Goal: Task Accomplishment & Management: Manage account settings

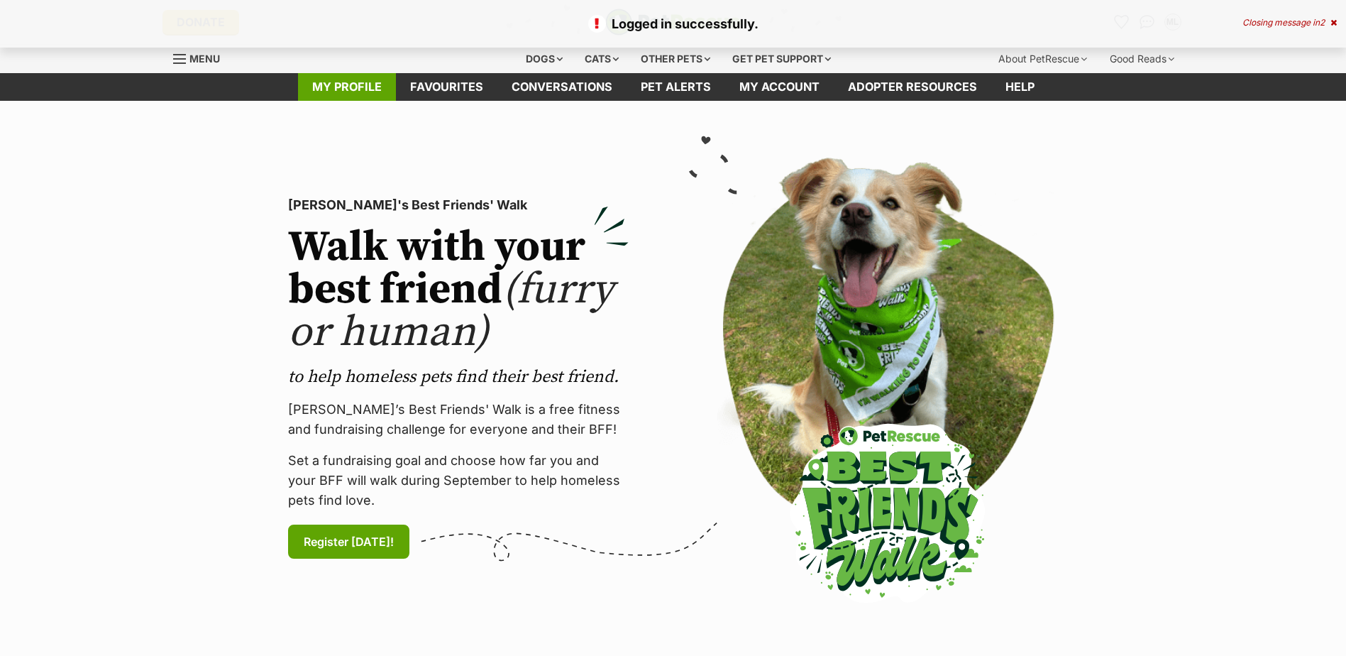
click at [356, 87] on link "My profile" at bounding box center [347, 87] width 98 height 28
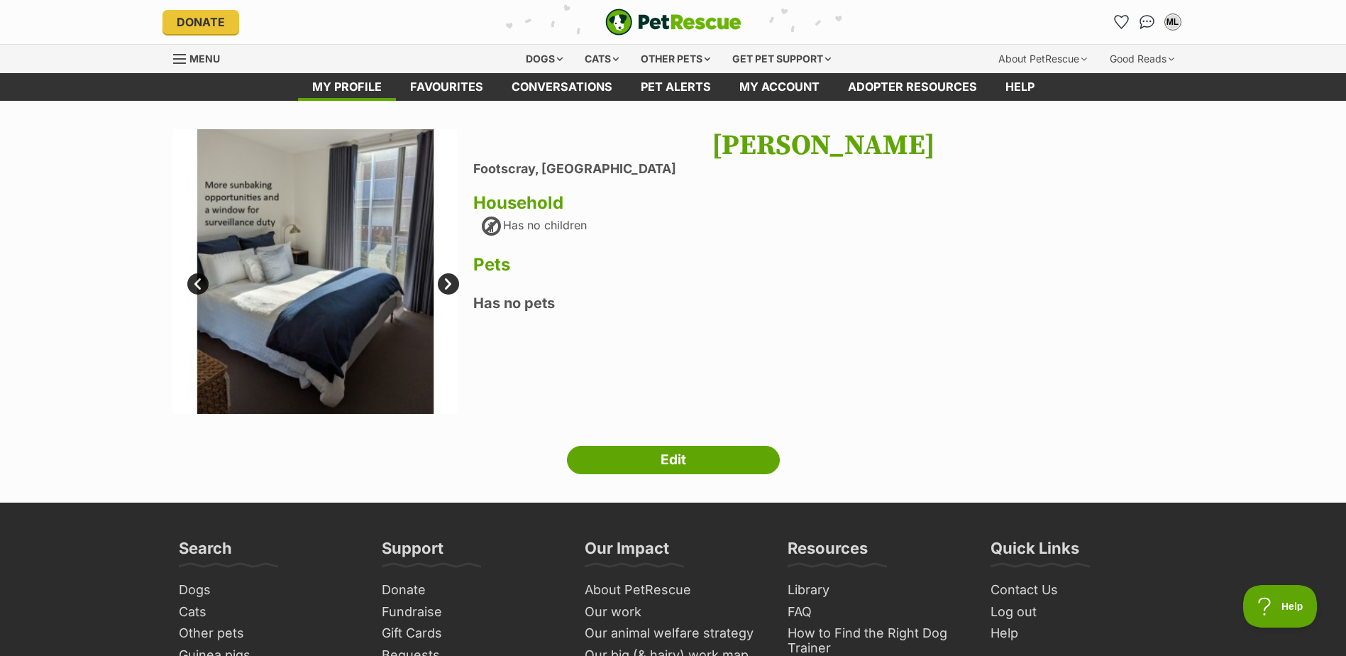
click at [446, 284] on link "Next" at bounding box center [448, 283] width 21 height 21
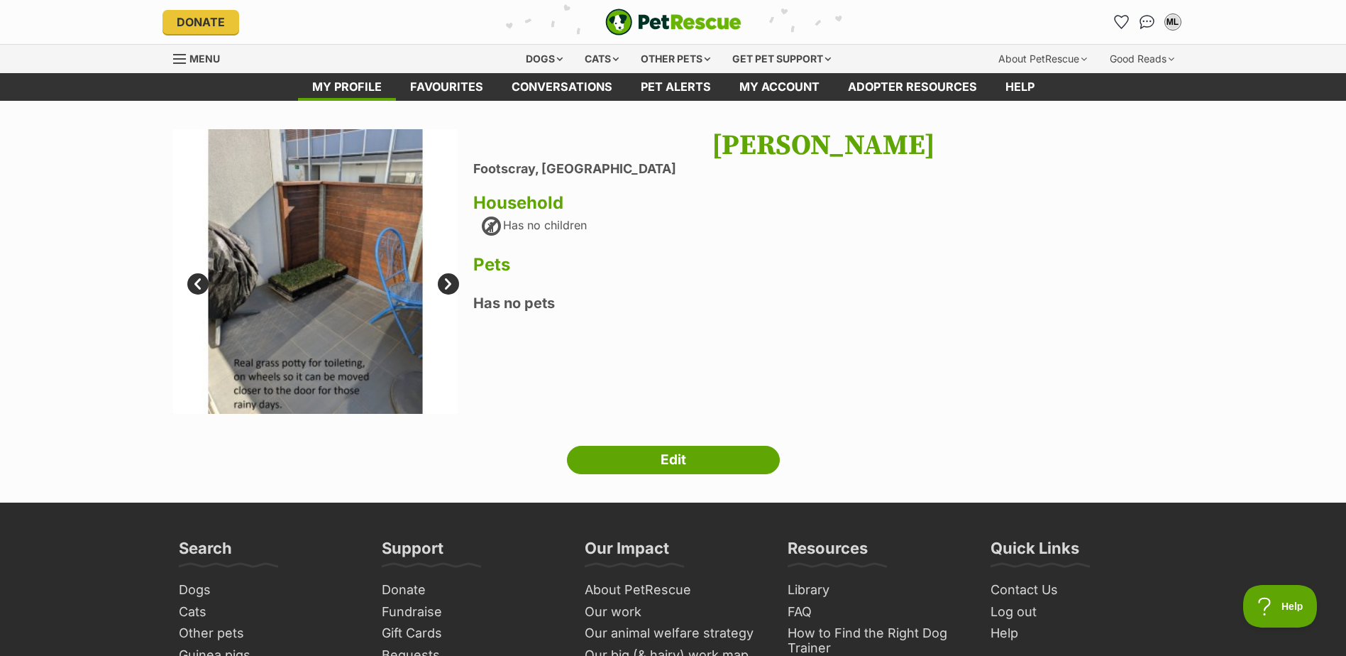
click at [446, 284] on link "Next" at bounding box center [448, 283] width 21 height 21
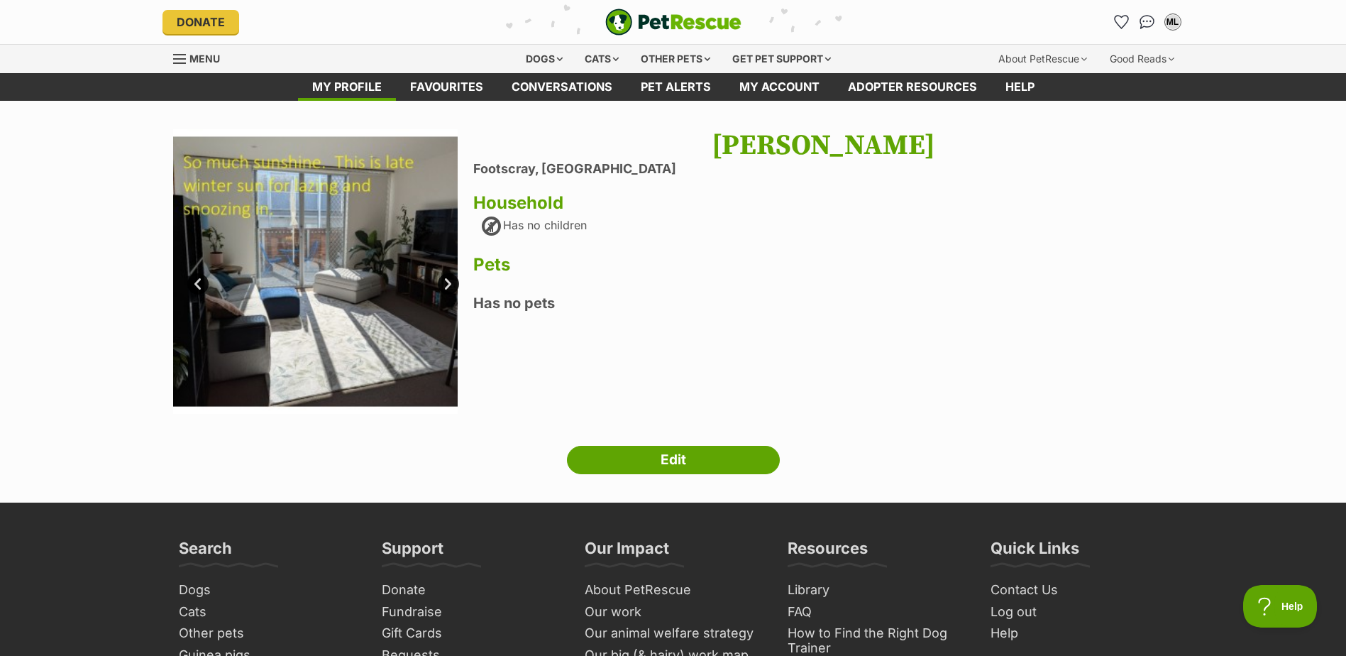
click at [446, 284] on link "Next" at bounding box center [448, 283] width 21 height 21
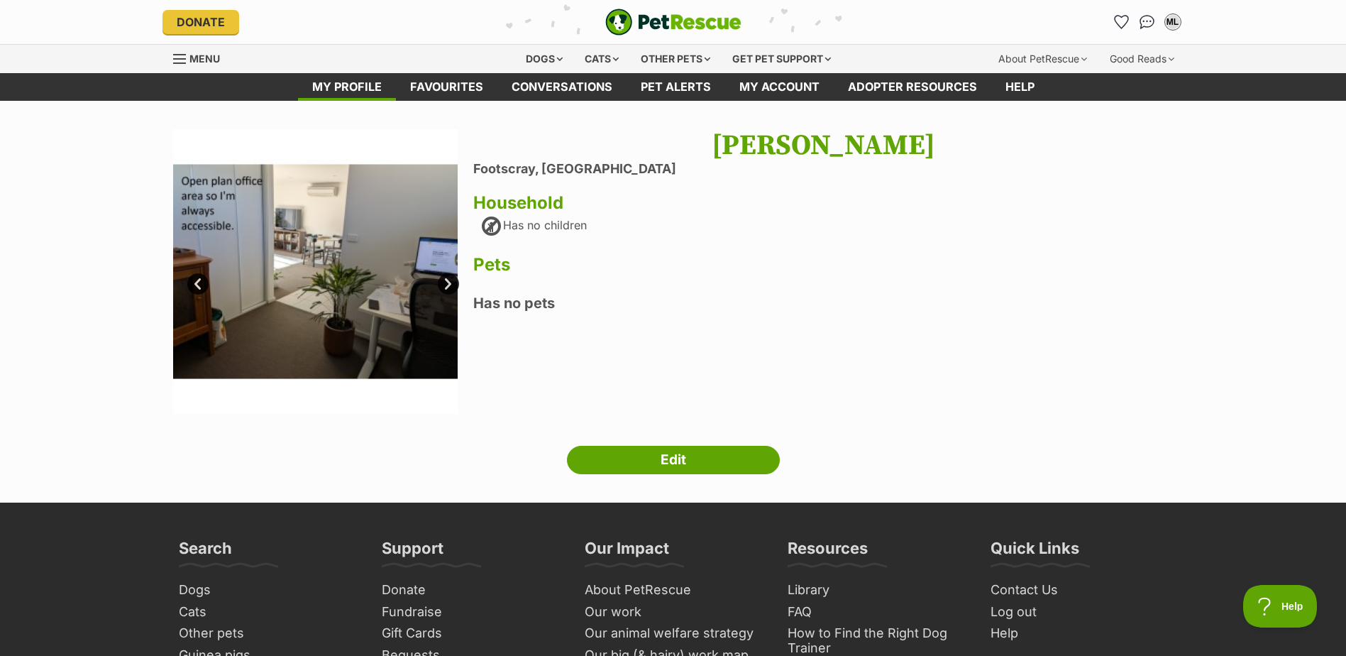
click at [446, 284] on link "Next" at bounding box center [448, 283] width 21 height 21
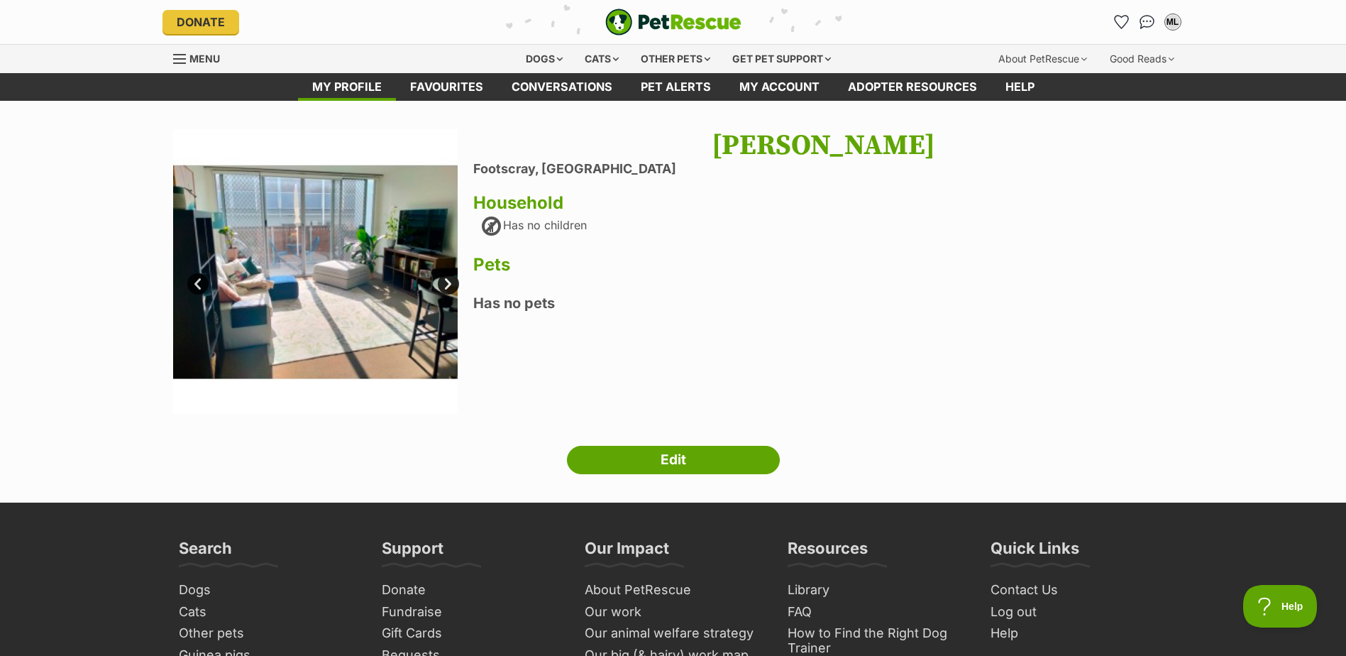
click at [446, 284] on link "Next" at bounding box center [448, 283] width 21 height 21
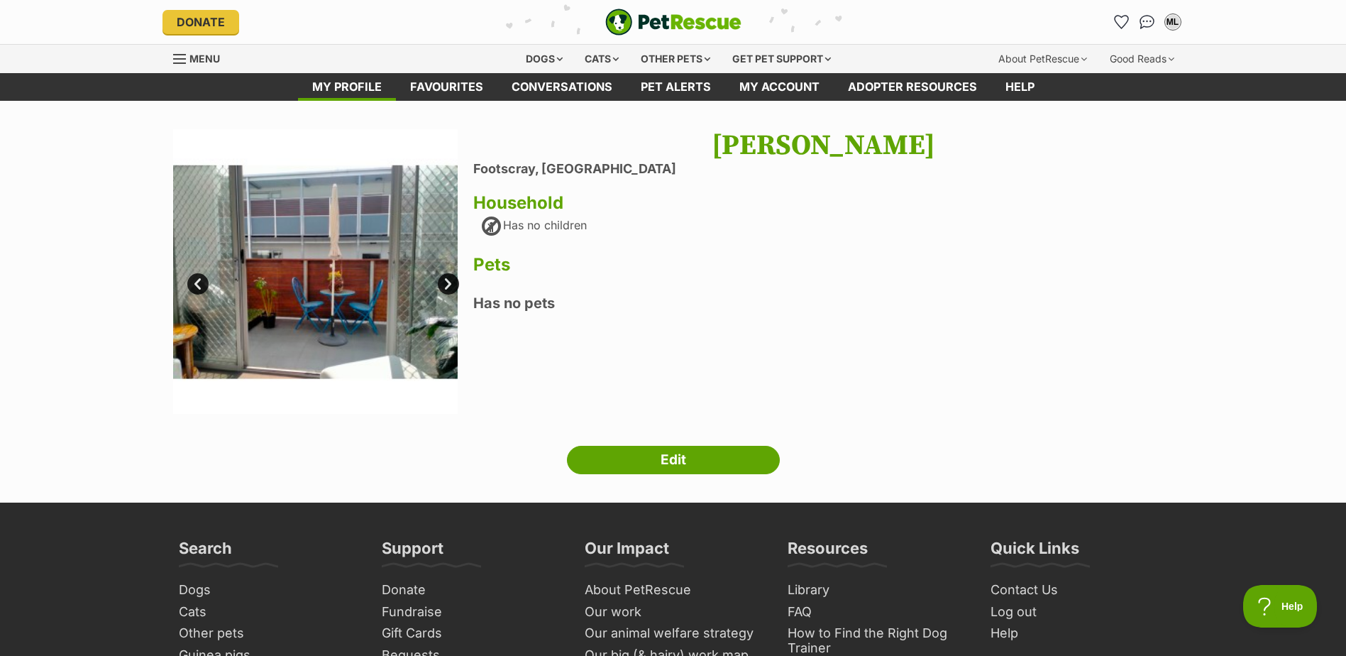
click at [446, 284] on link "Next" at bounding box center [448, 283] width 21 height 21
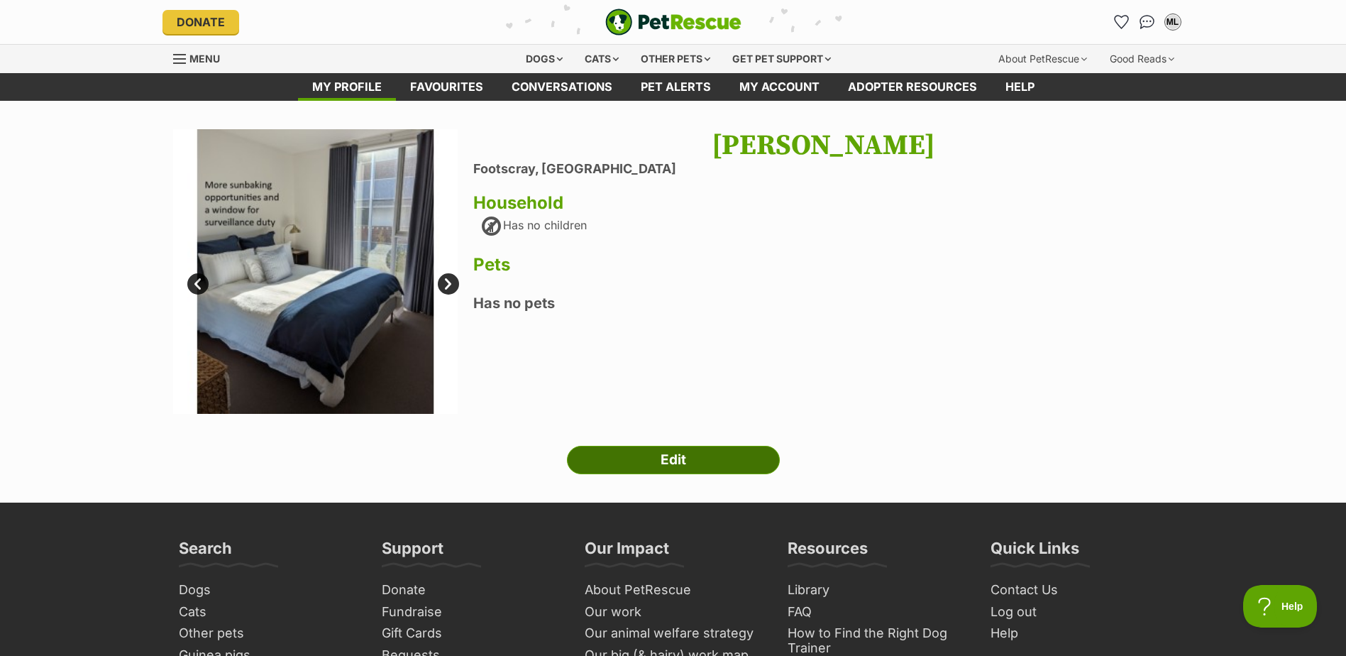
click at [675, 450] on link "Edit" at bounding box center [673, 460] width 213 height 28
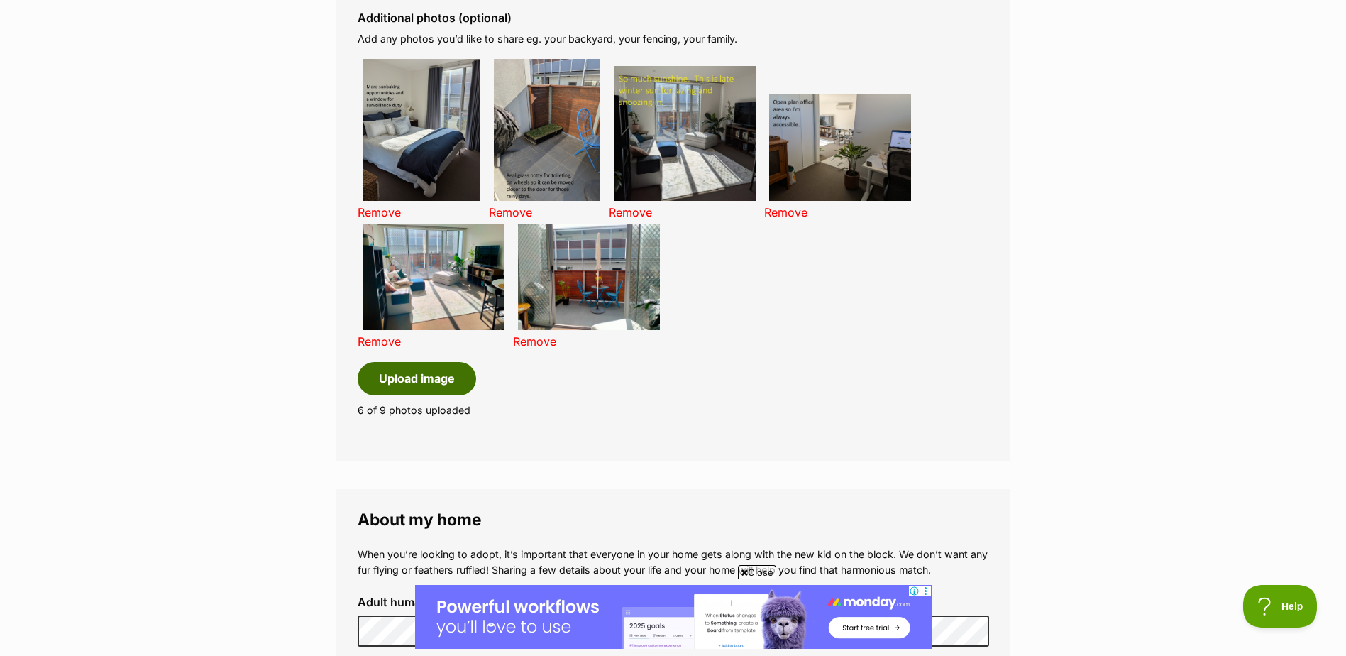
click at [420, 370] on button "Upload image" at bounding box center [417, 378] width 118 height 33
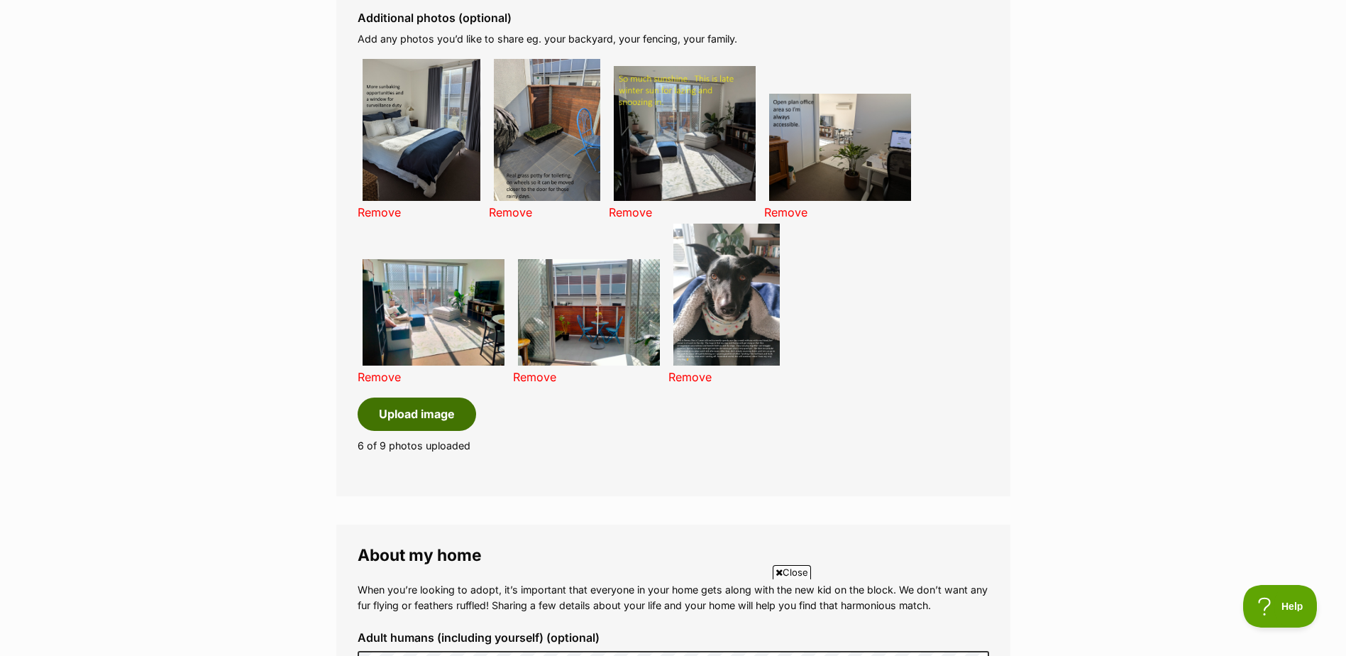
click at [414, 420] on button "Upload image" at bounding box center [417, 413] width 118 height 33
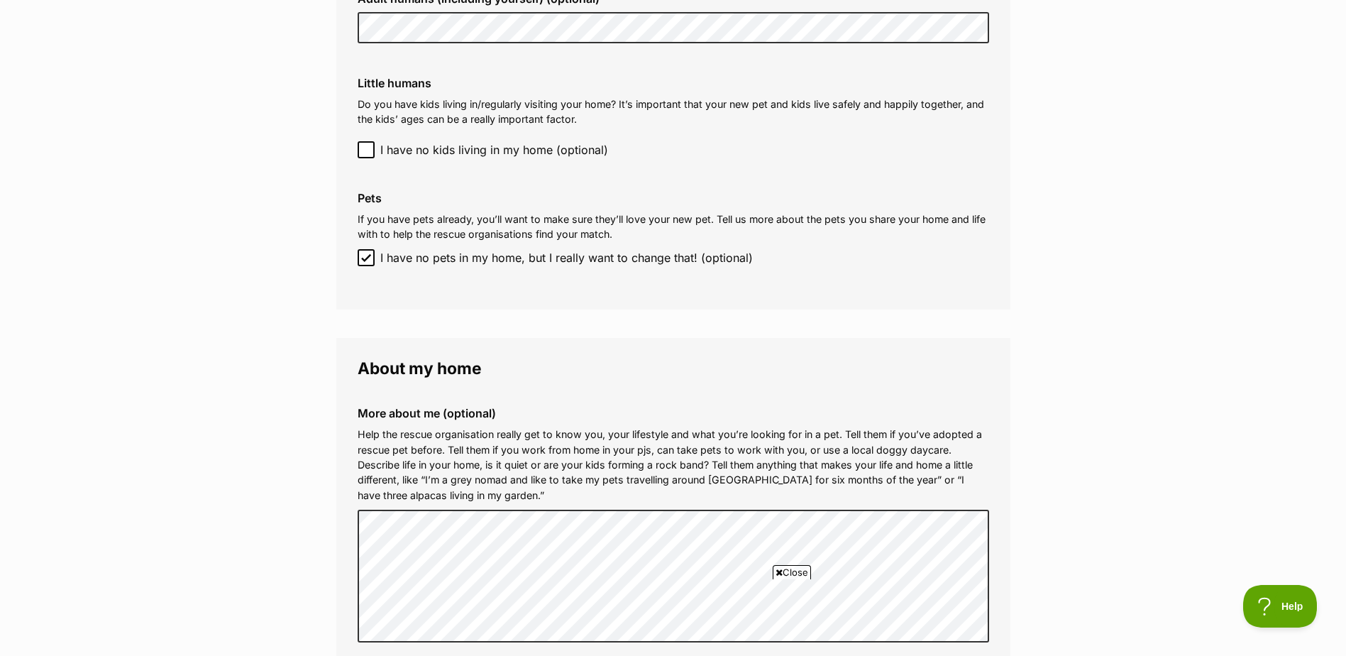
scroll to position [1845, 0]
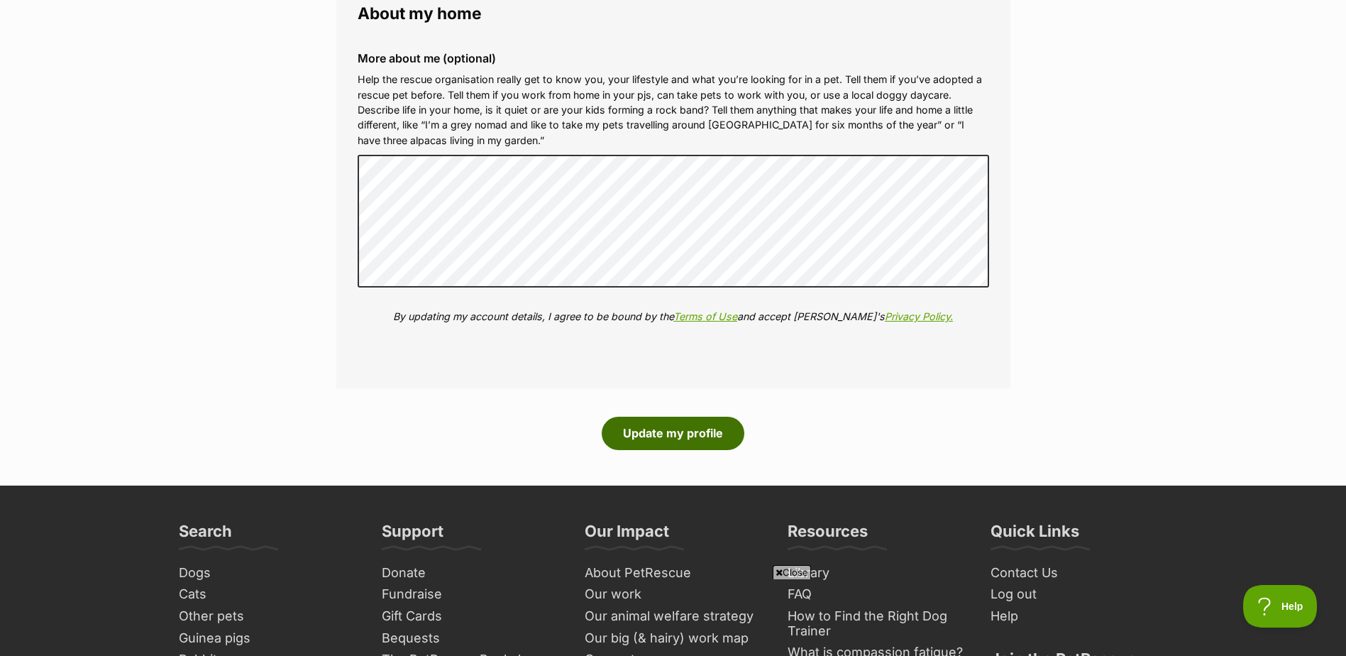
click at [670, 435] on button "Update my profile" at bounding box center [673, 432] width 143 height 33
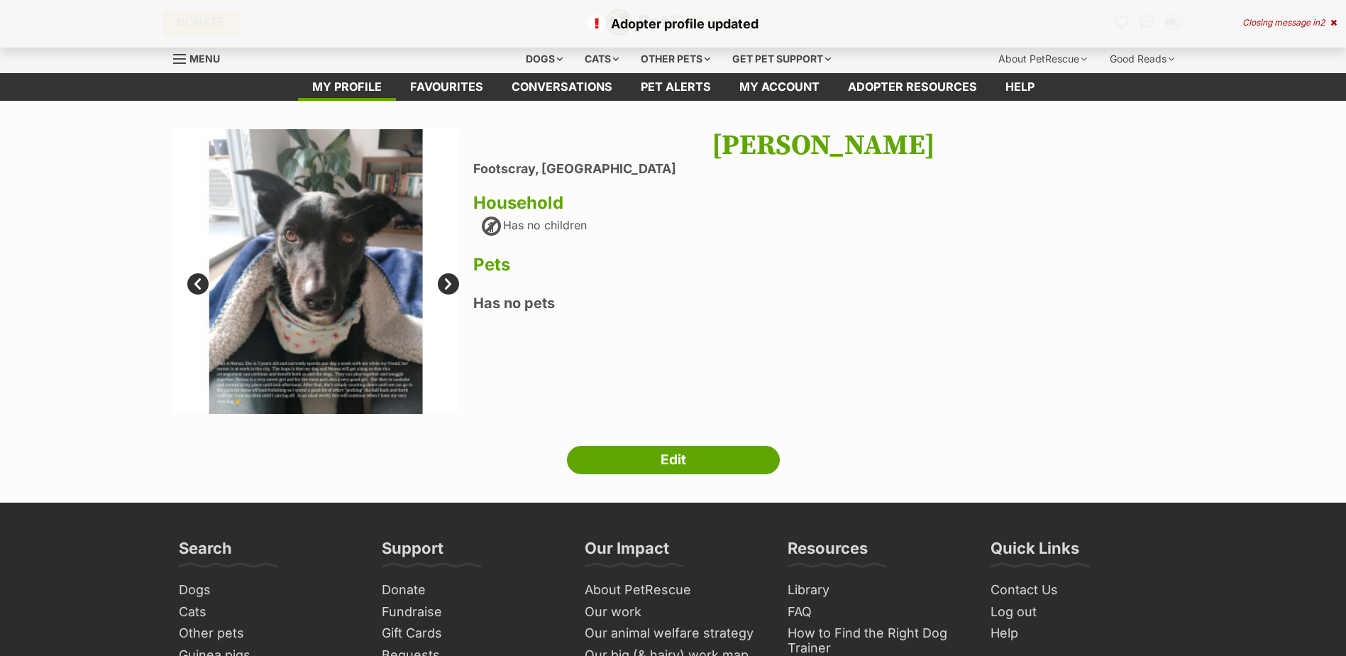
click at [446, 280] on link "Next" at bounding box center [448, 283] width 21 height 21
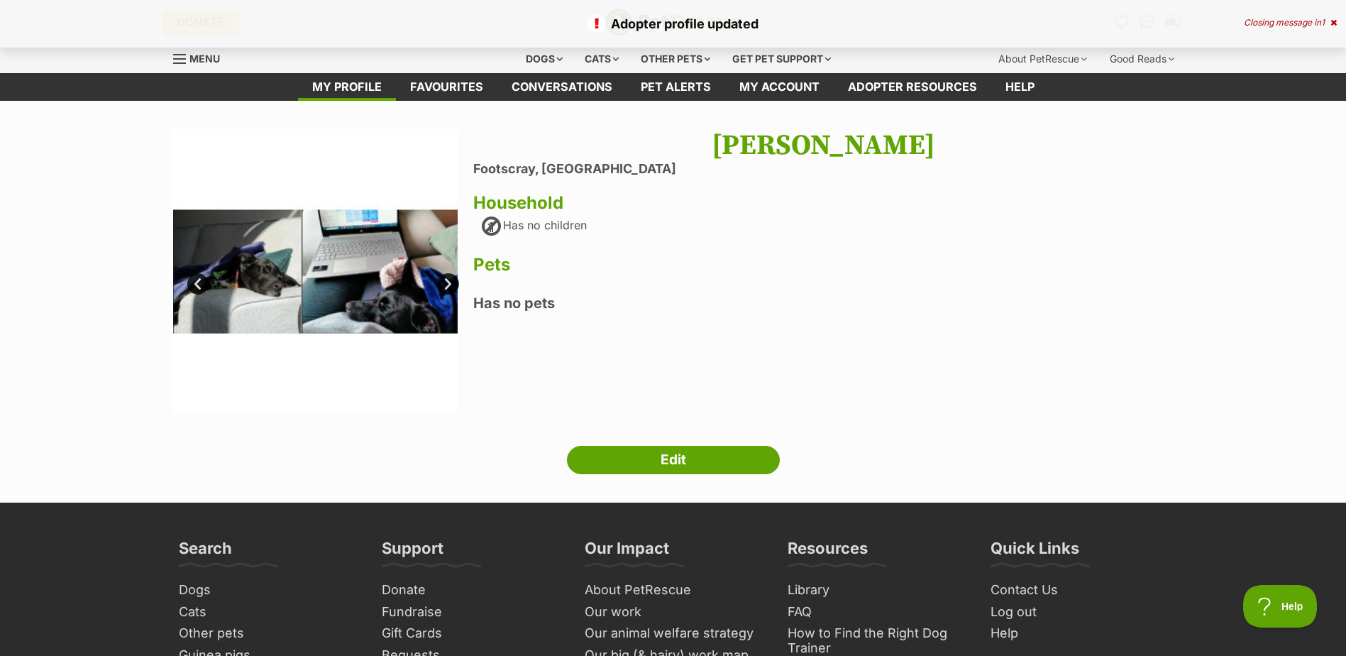
click at [446, 280] on link "Next" at bounding box center [448, 283] width 21 height 21
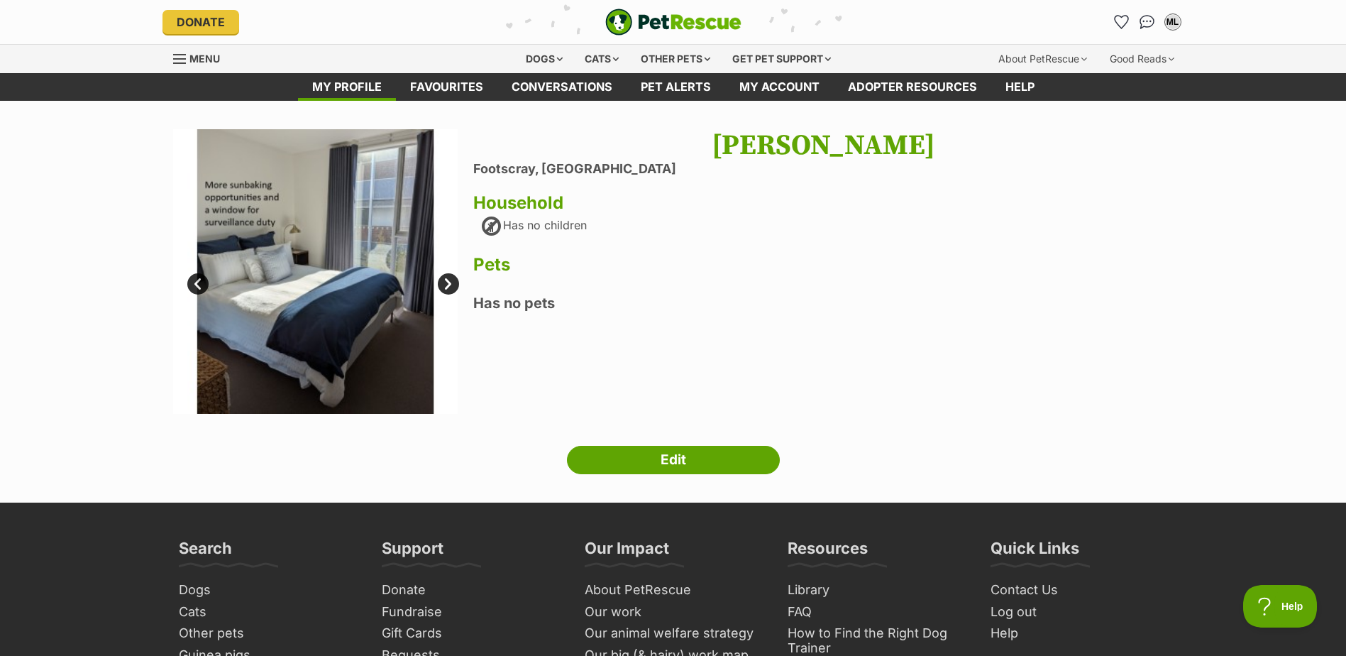
click at [446, 280] on link "Next" at bounding box center [448, 283] width 21 height 21
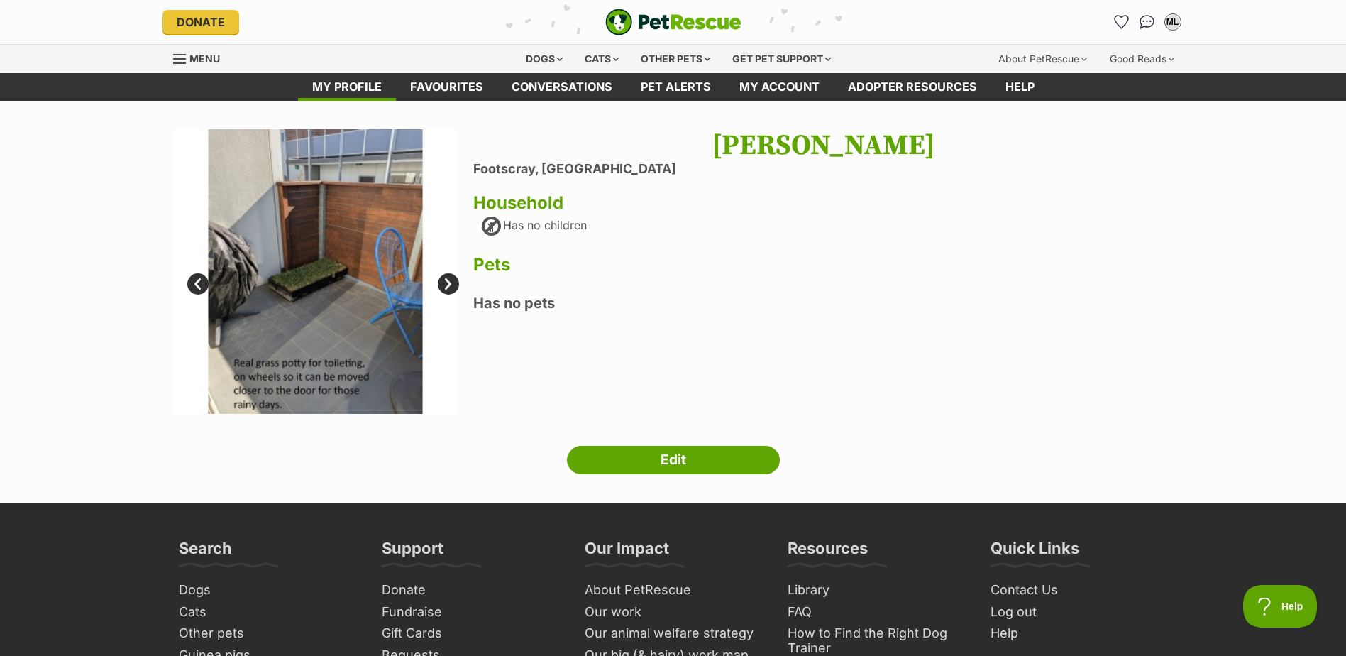
click at [446, 280] on link "Next" at bounding box center [448, 283] width 21 height 21
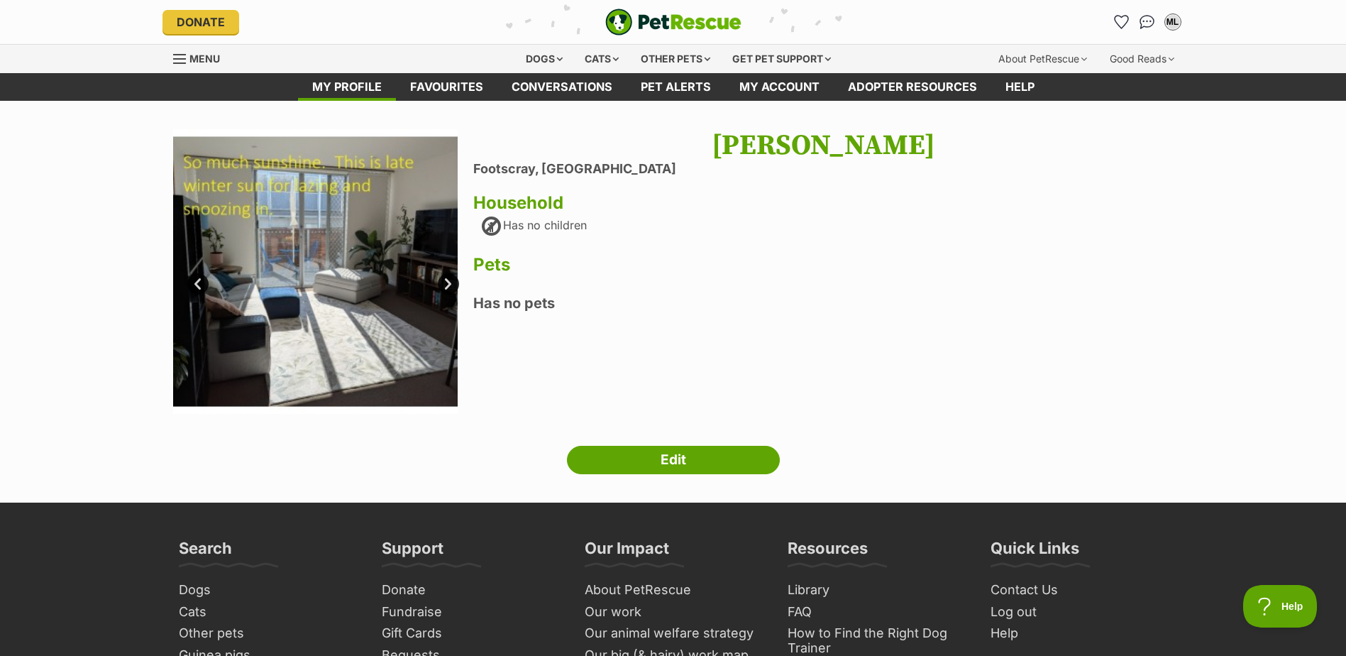
click at [446, 280] on link "Next" at bounding box center [448, 283] width 21 height 21
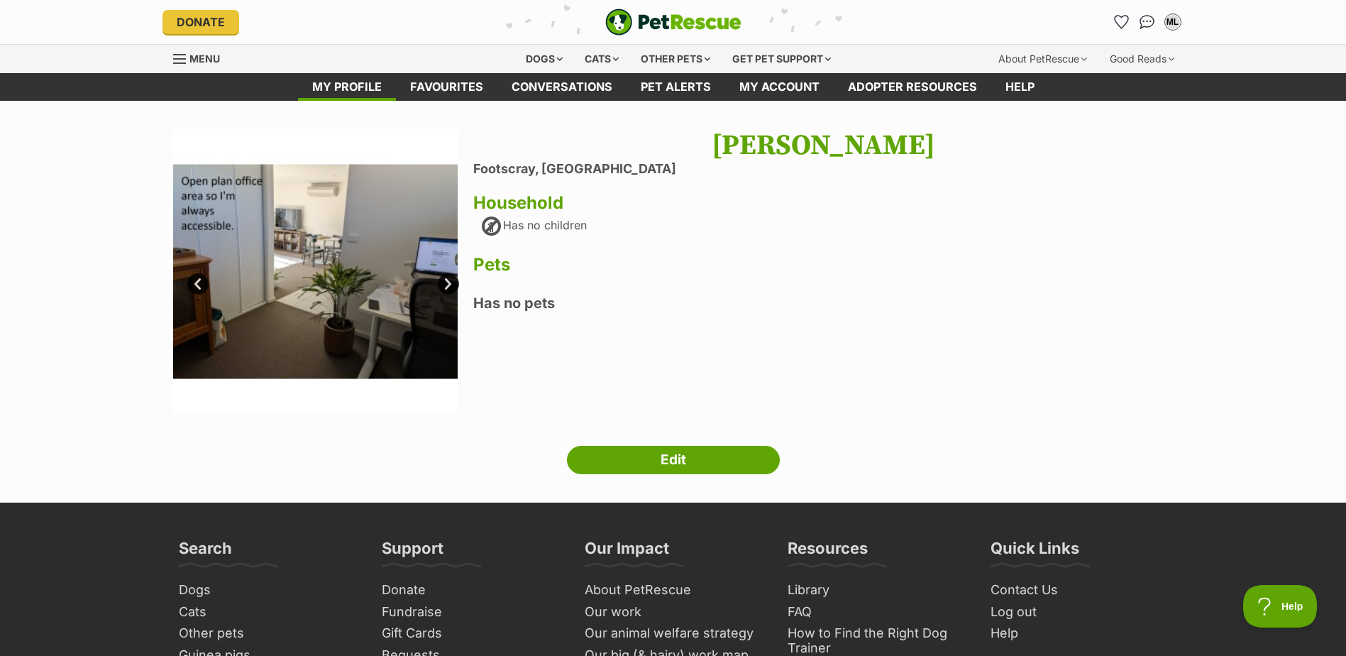
click at [446, 280] on link "Next" at bounding box center [448, 283] width 21 height 21
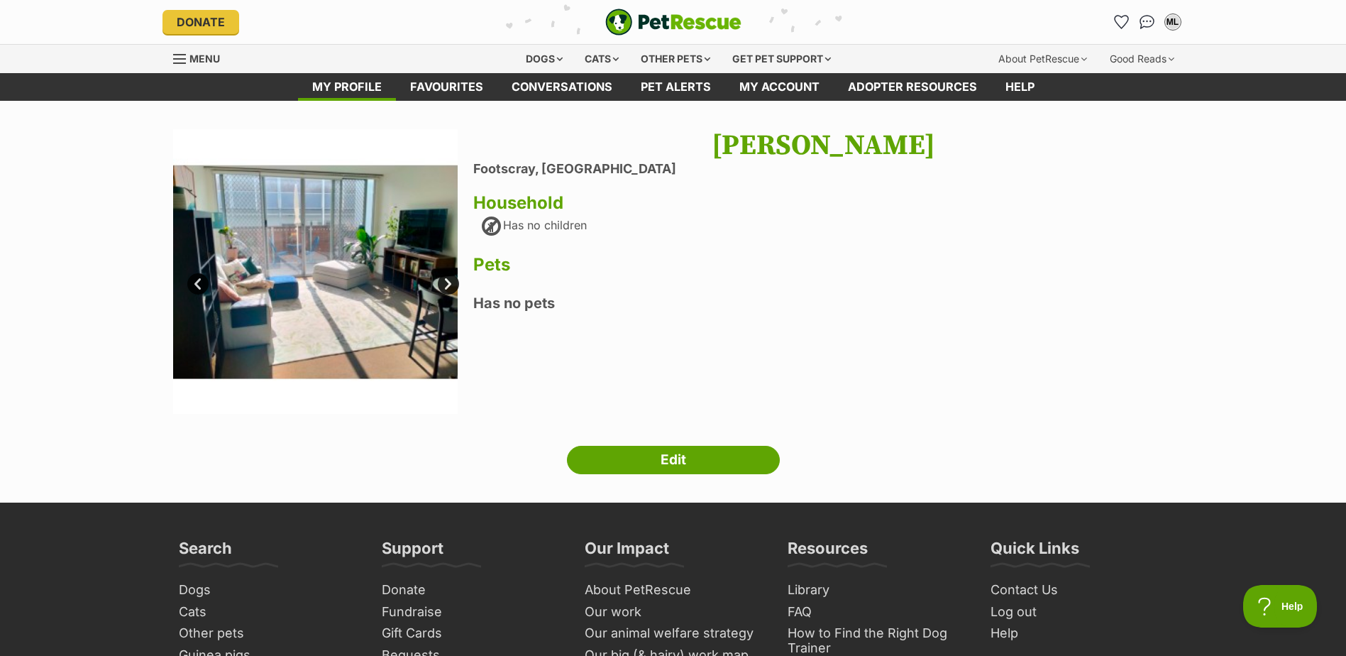
click at [446, 280] on link "Next" at bounding box center [448, 283] width 21 height 21
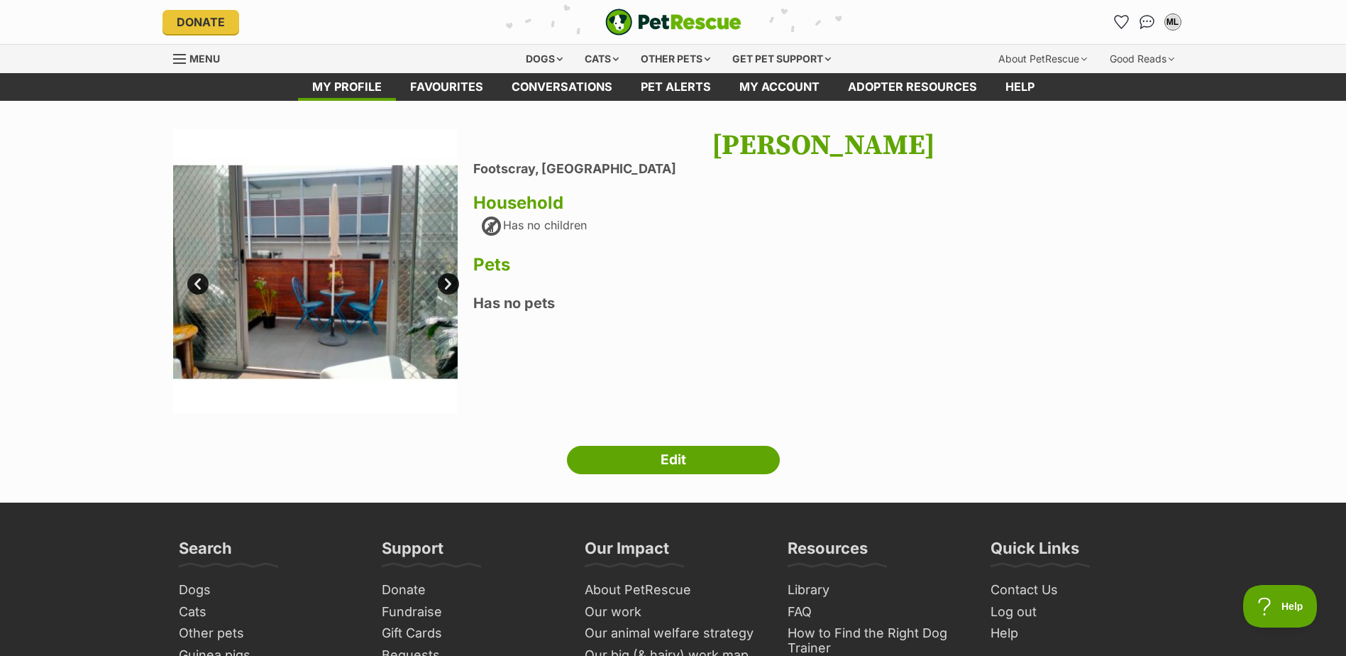
click at [446, 280] on link "Next" at bounding box center [448, 283] width 21 height 21
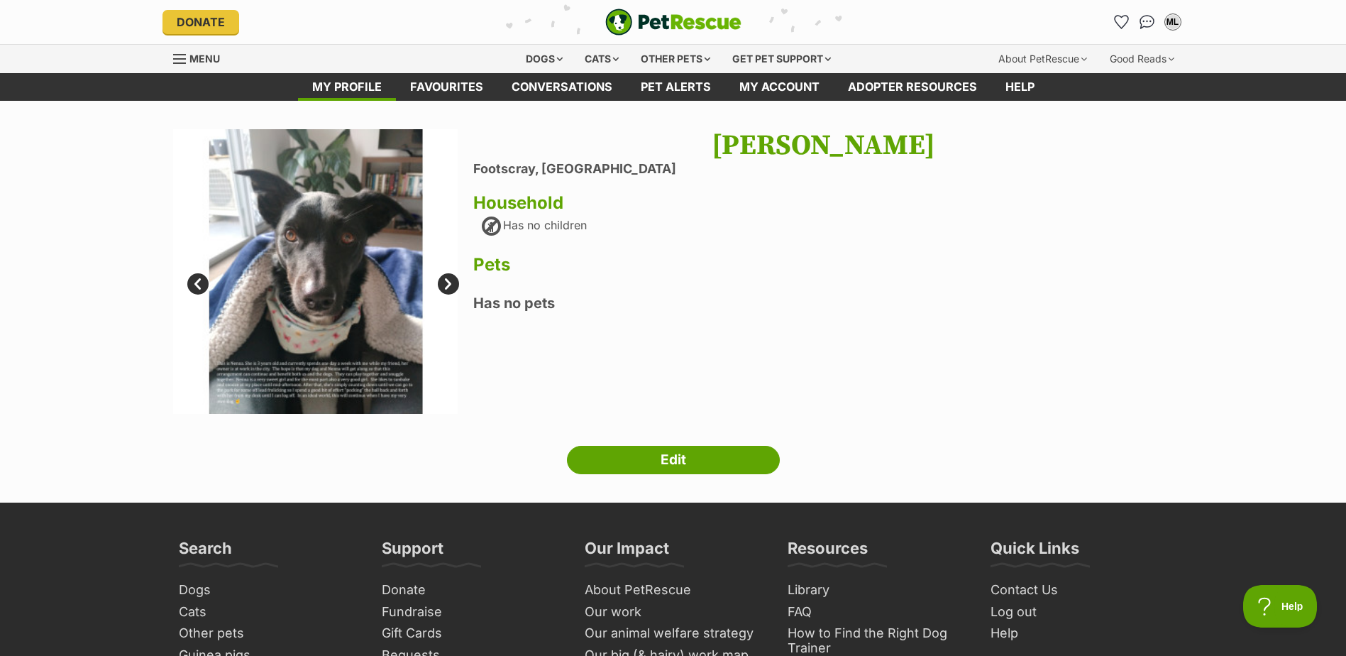
click at [448, 283] on link "Next" at bounding box center [448, 283] width 21 height 21
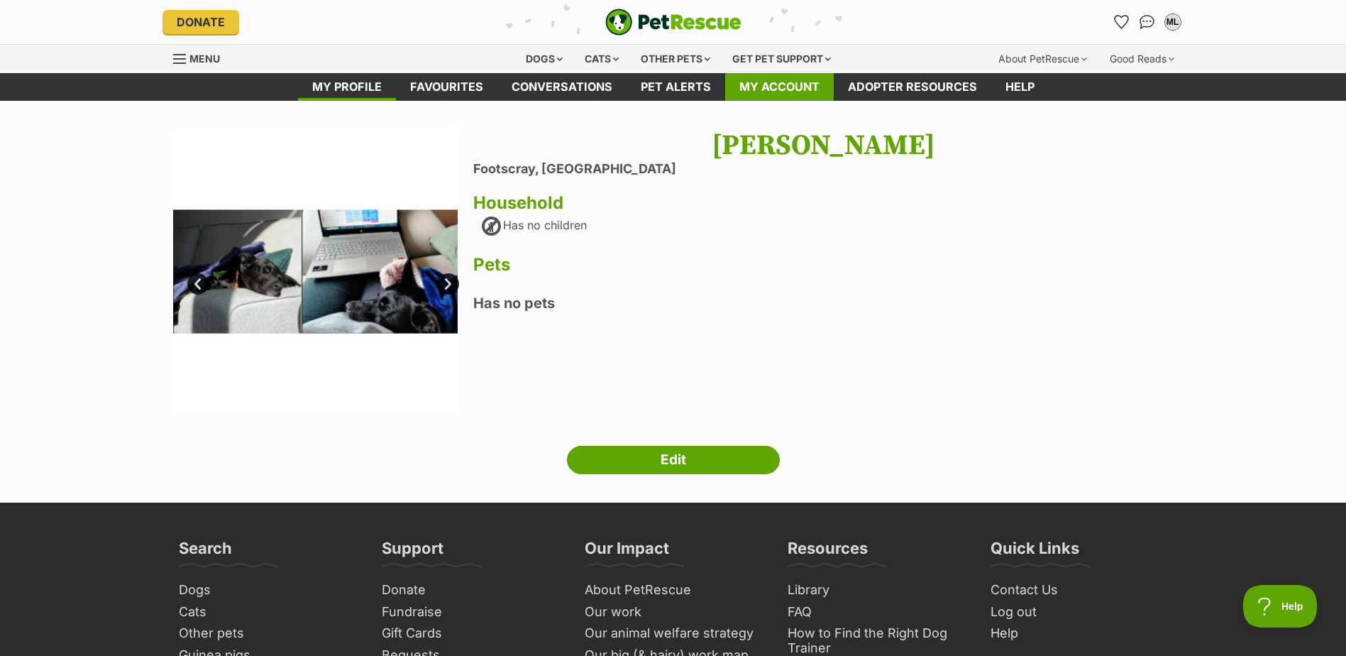
click at [763, 88] on link "My account" at bounding box center [779, 87] width 109 height 28
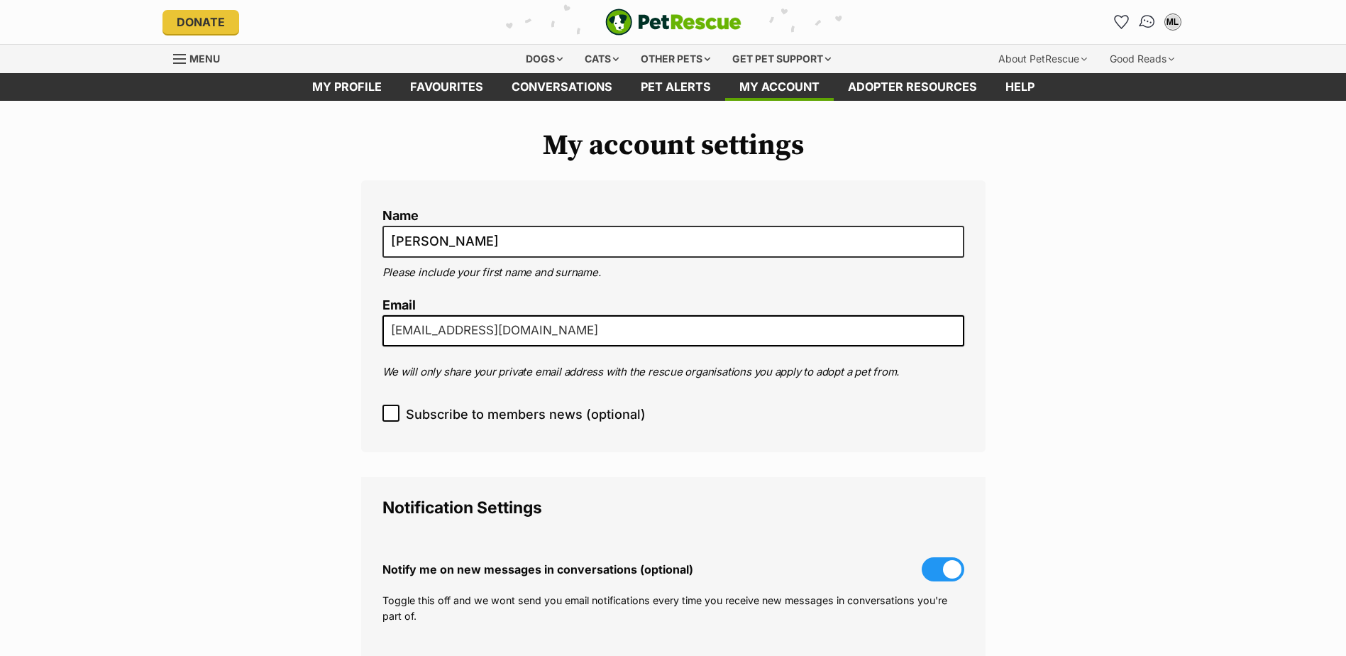
click at [1147, 24] on img "Conversations" at bounding box center [1146, 22] width 19 height 18
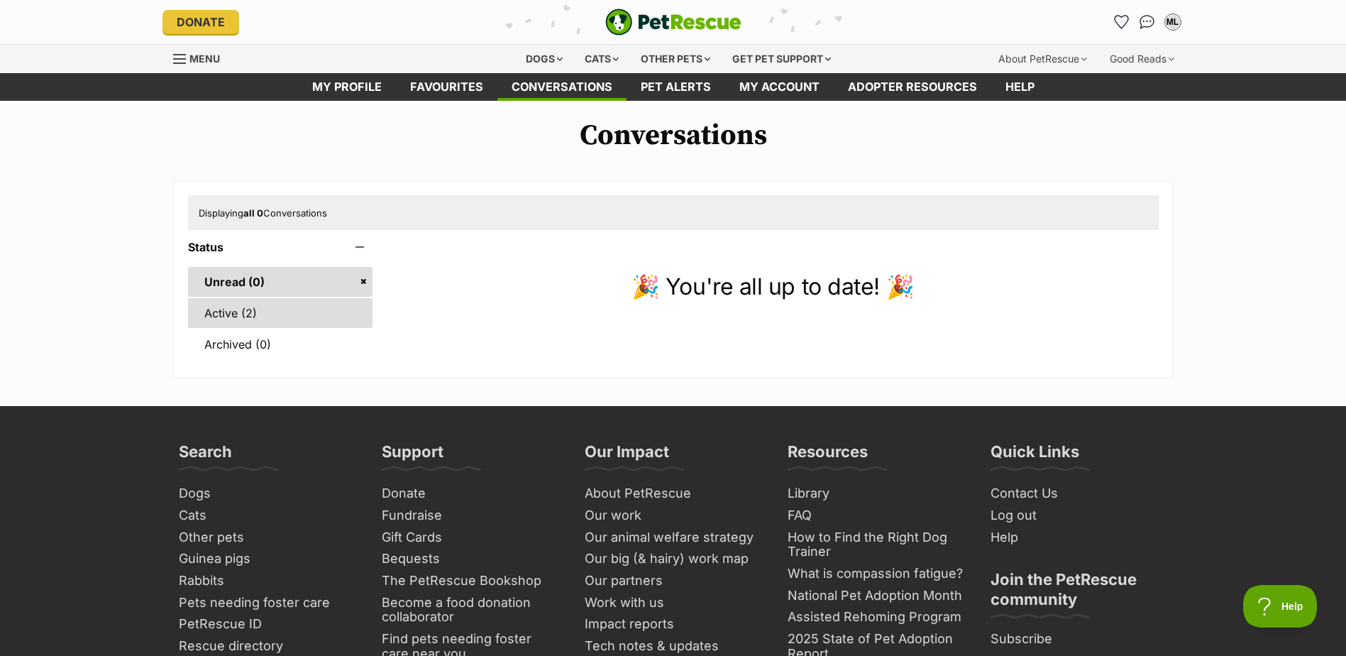
click at [248, 319] on link "Active (2)" at bounding box center [280, 313] width 185 height 30
